Goal: Communication & Community: Answer question/provide support

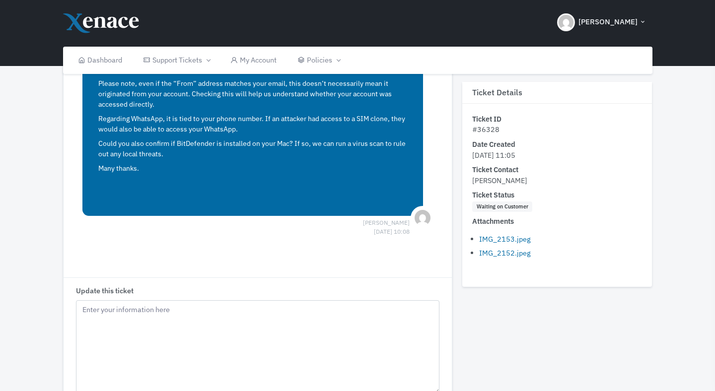
scroll to position [879, 0]
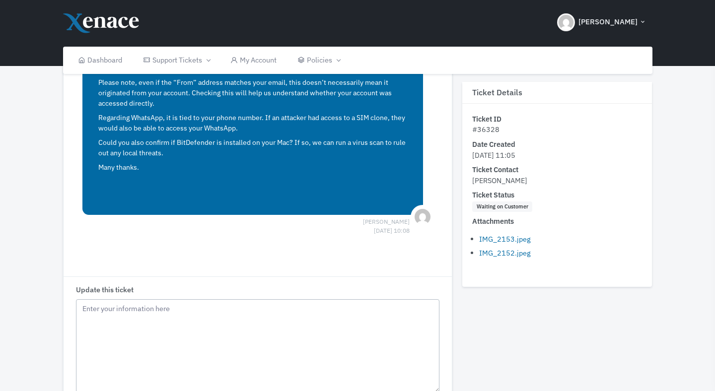
click at [233, 333] on textarea "Update this ticket" at bounding box center [258, 346] width 364 height 94
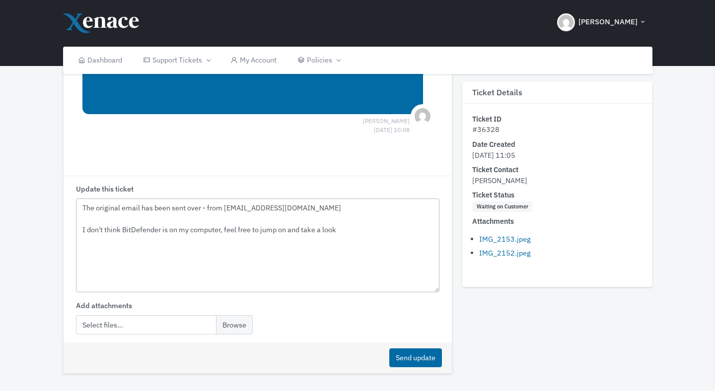
scroll to position [982, 0]
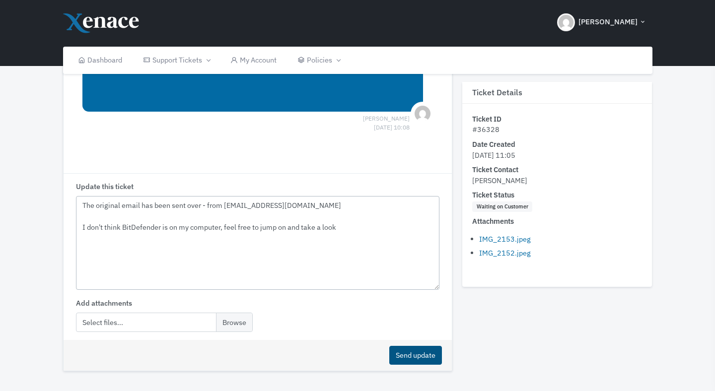
type textarea "The original email has been sent over - from Kashif@ellidore.com I don't think …"
click at [425, 356] on button "Send update" at bounding box center [415, 355] width 53 height 19
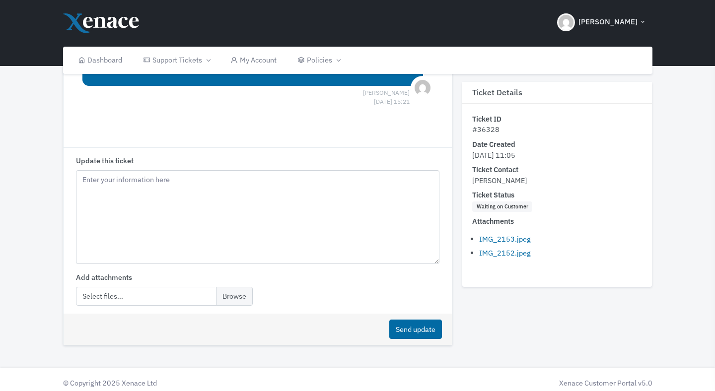
scroll to position [1193, 0]
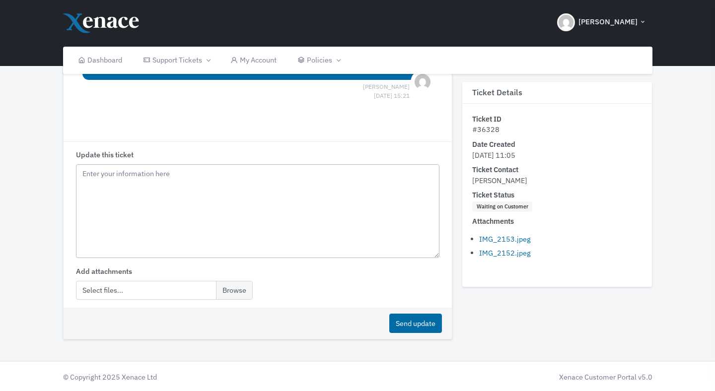
click at [156, 197] on textarea "Update this ticket" at bounding box center [258, 211] width 364 height 94
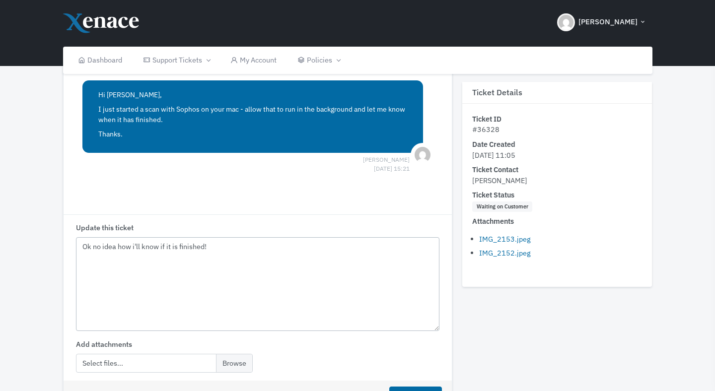
scroll to position [1157, 0]
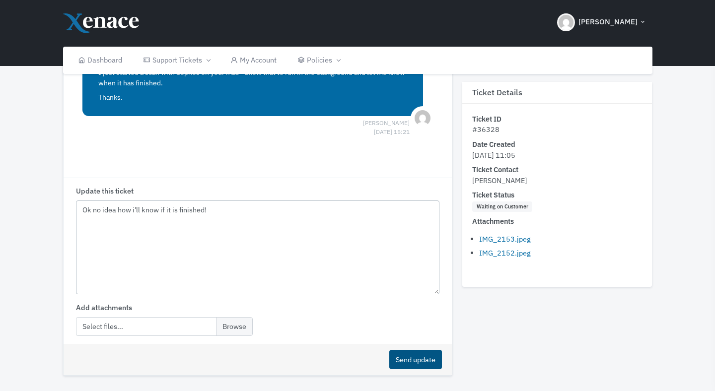
type textarea "Ok no idea how i'll know if it is finished!"
click at [420, 355] on button "Send update" at bounding box center [415, 359] width 53 height 19
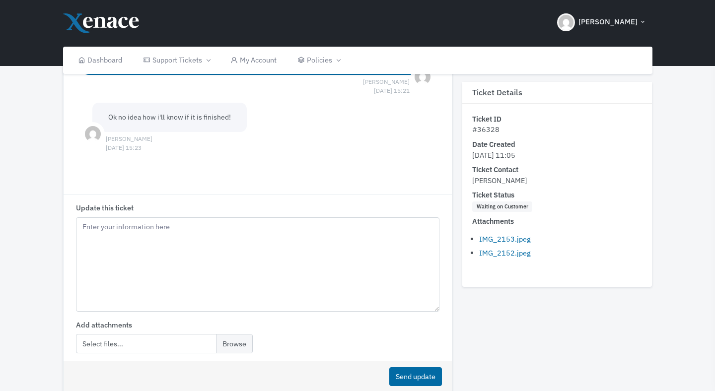
scroll to position [1199, 0]
click at [115, 343] on input "file" at bounding box center [164, 343] width 177 height 19
type input "C:\fakepath\Screenshot [DATE] 12.43.26.png"
click at [160, 246] on textarea "Update this ticket" at bounding box center [258, 264] width 364 height 94
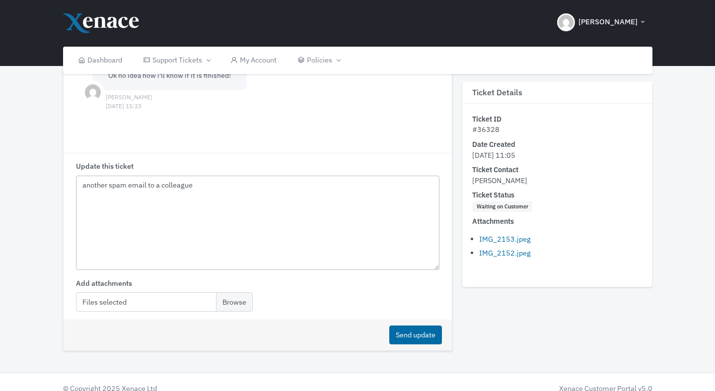
scroll to position [1252, 0]
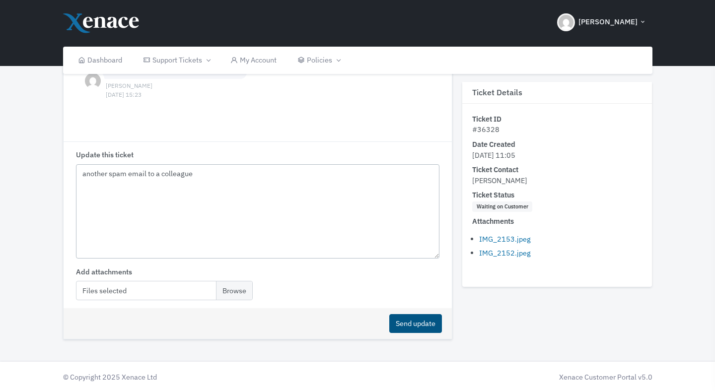
type textarea "another spam email to a colleague"
click at [409, 323] on button "Send update" at bounding box center [415, 323] width 53 height 19
